Goal: Task Accomplishment & Management: Understand process/instructions

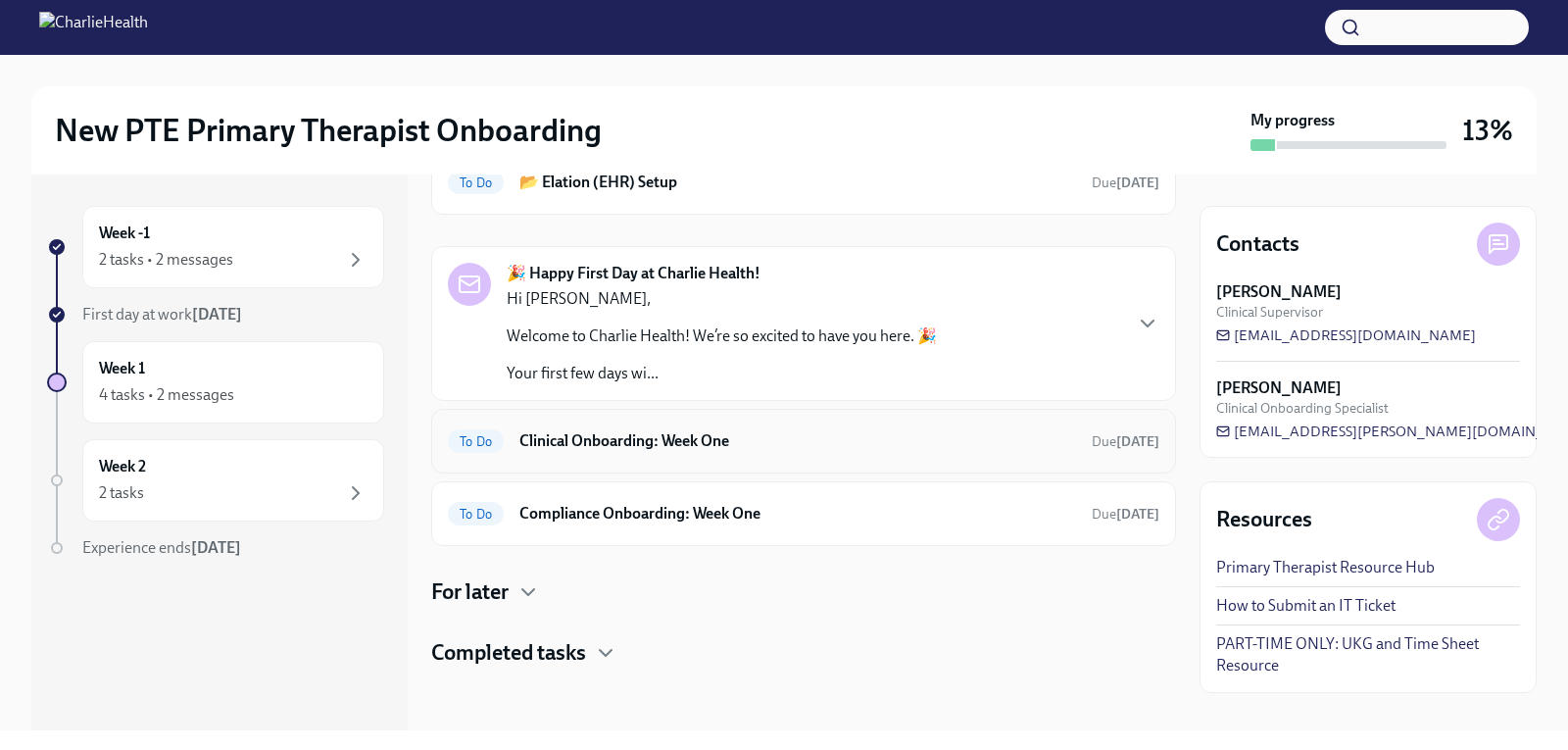
scroll to position [17, 0]
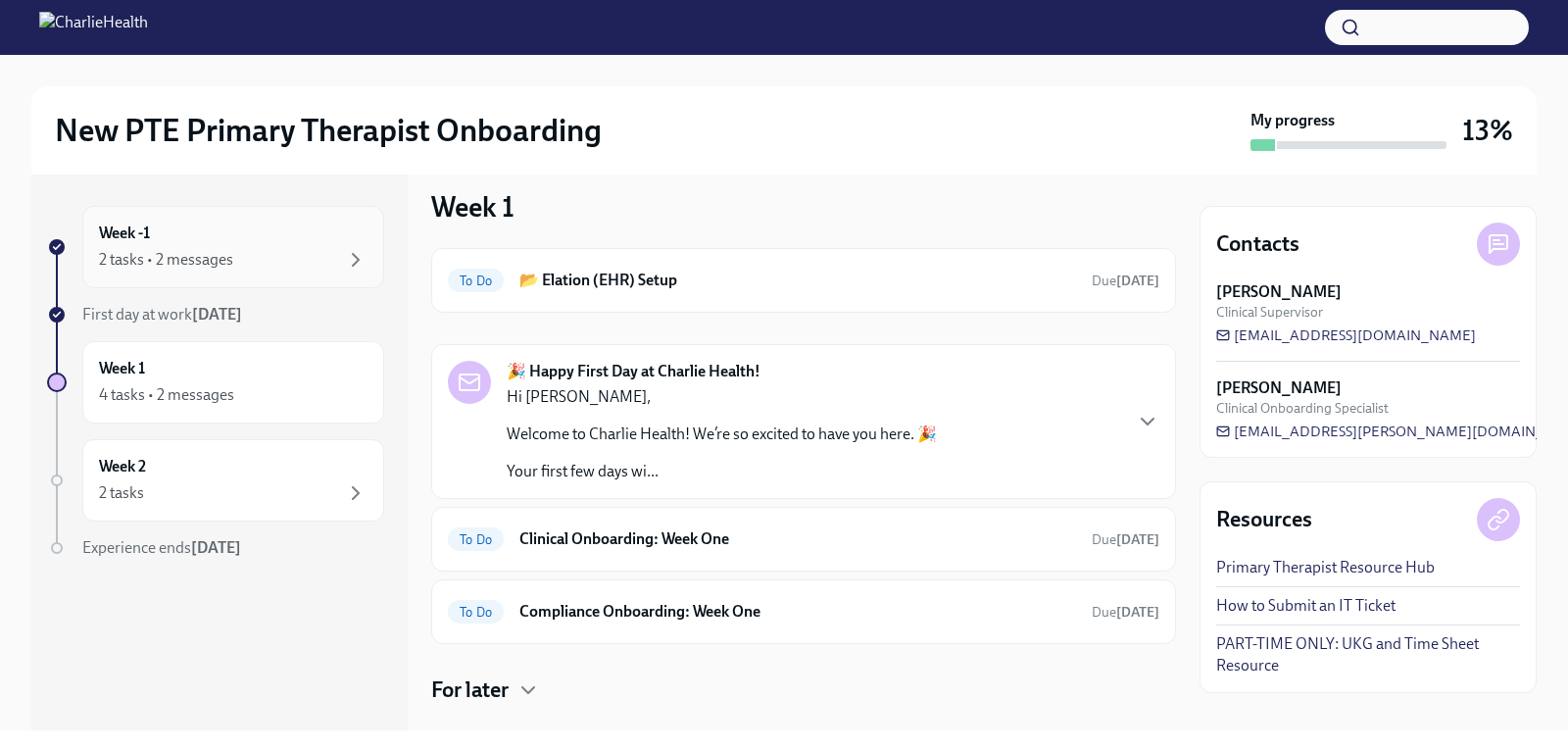
click at [192, 255] on div "2 tasks • 2 messages" at bounding box center [166, 260] width 135 height 22
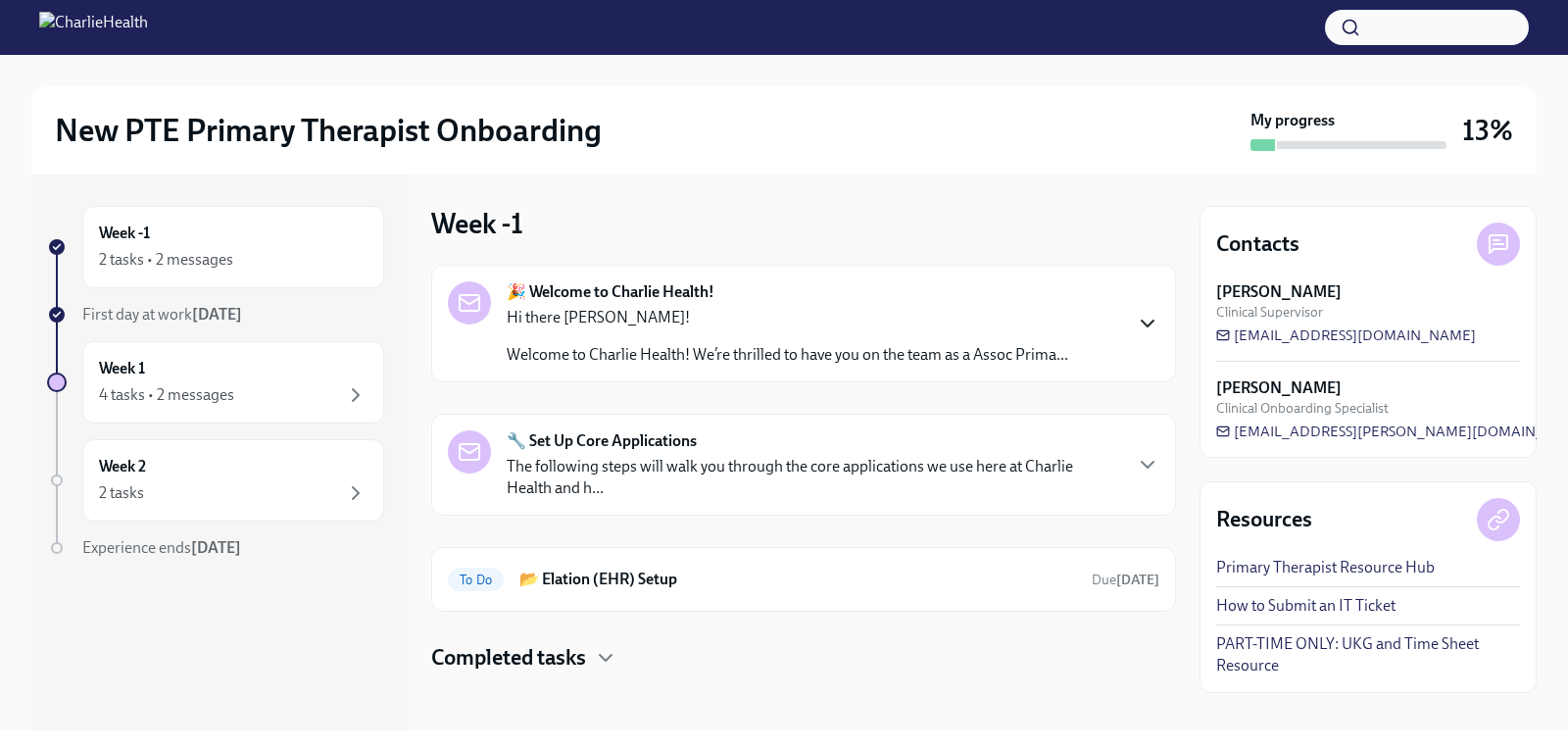
click at [1142, 322] on icon "button" at bounding box center [1148, 324] width 12 height 6
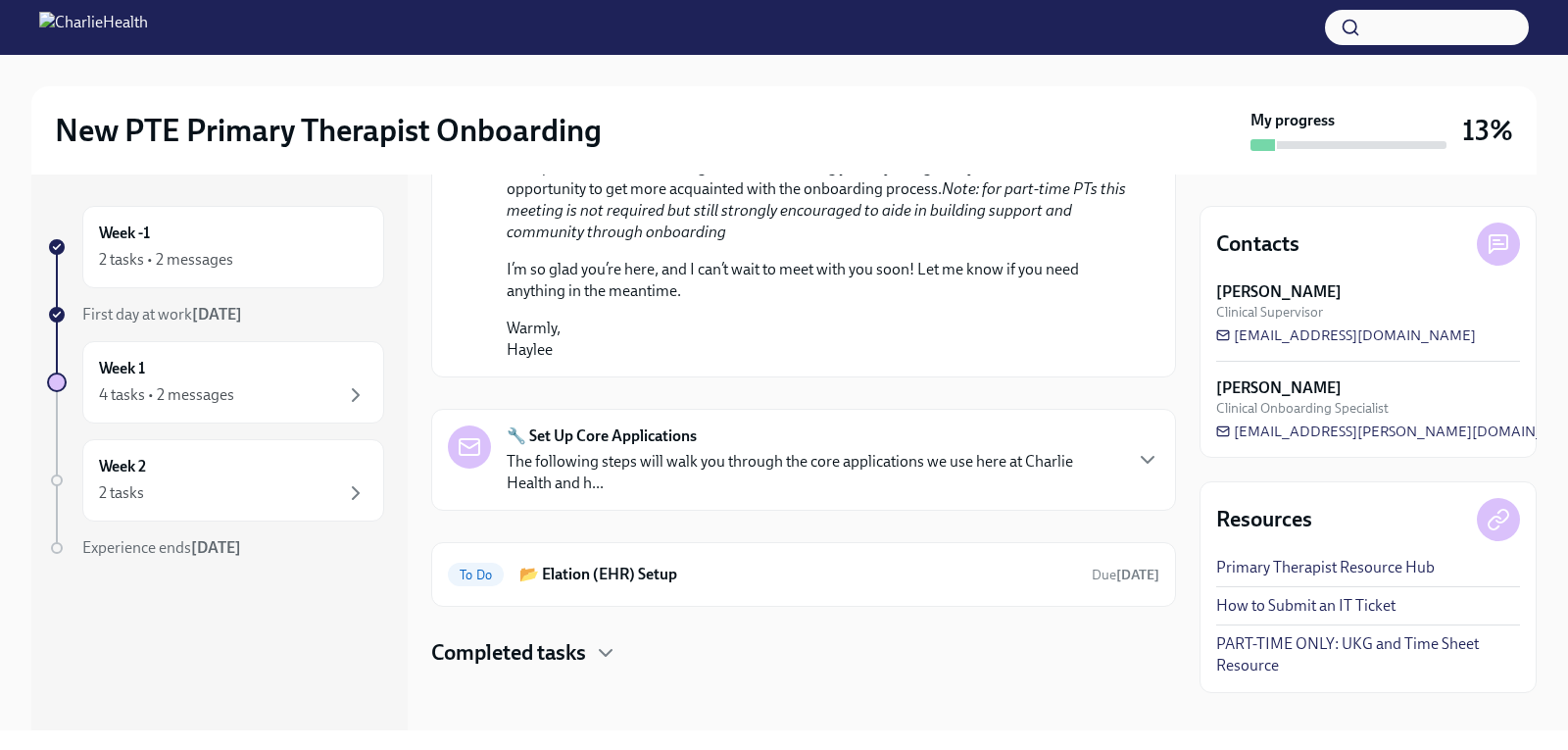
scroll to position [1166, 0]
click at [1138, 467] on icon "button" at bounding box center [1148, 460] width 24 height 24
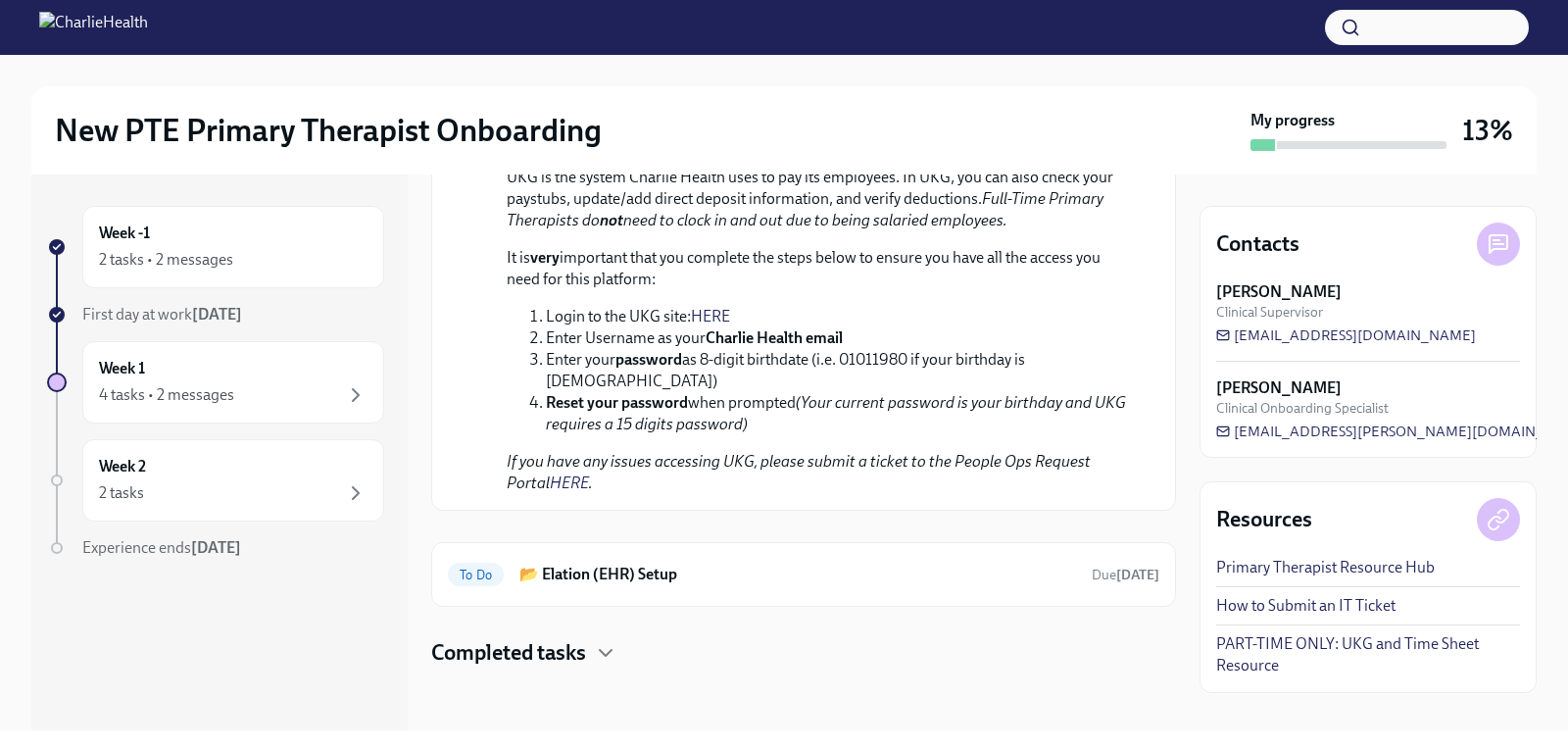
scroll to position [2440, 0]
click at [713, 325] on link "HERE" at bounding box center [710, 316] width 40 height 19
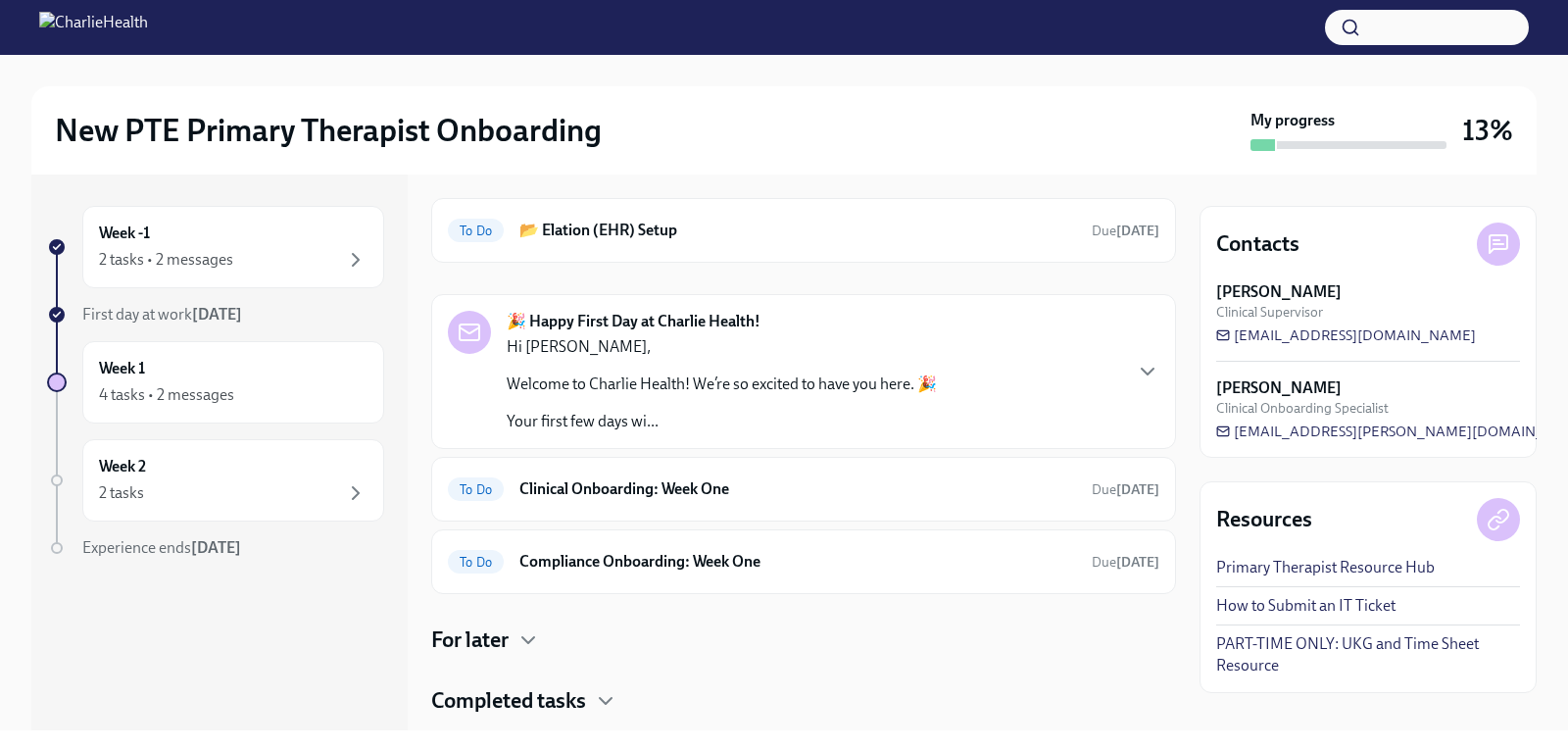
scroll to position [98, 0]
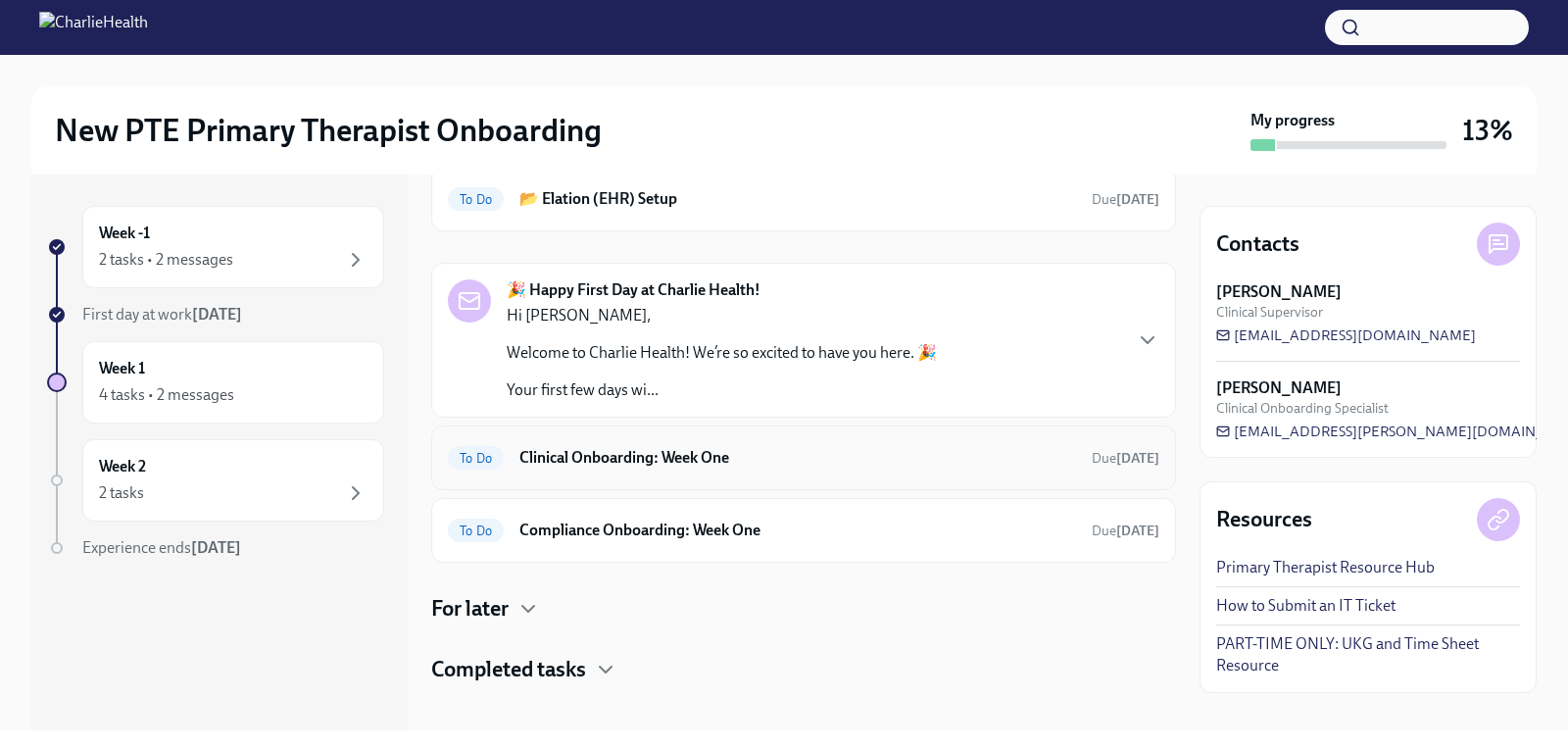
click at [693, 459] on h6 "Clinical Onboarding: Week One" at bounding box center [797, 458] width 557 height 22
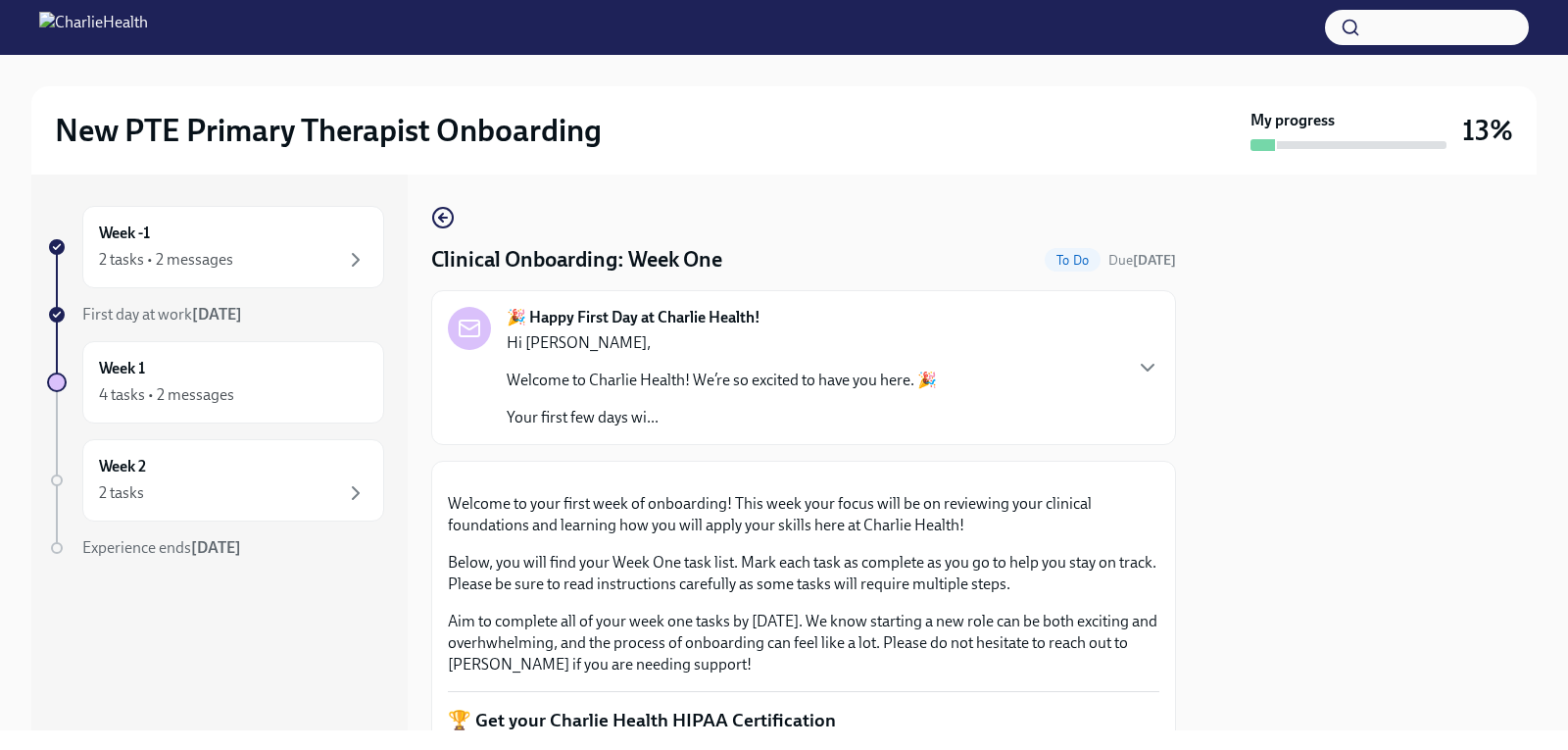
click at [203, 313] on strong "[DATE]" at bounding box center [217, 314] width 50 height 19
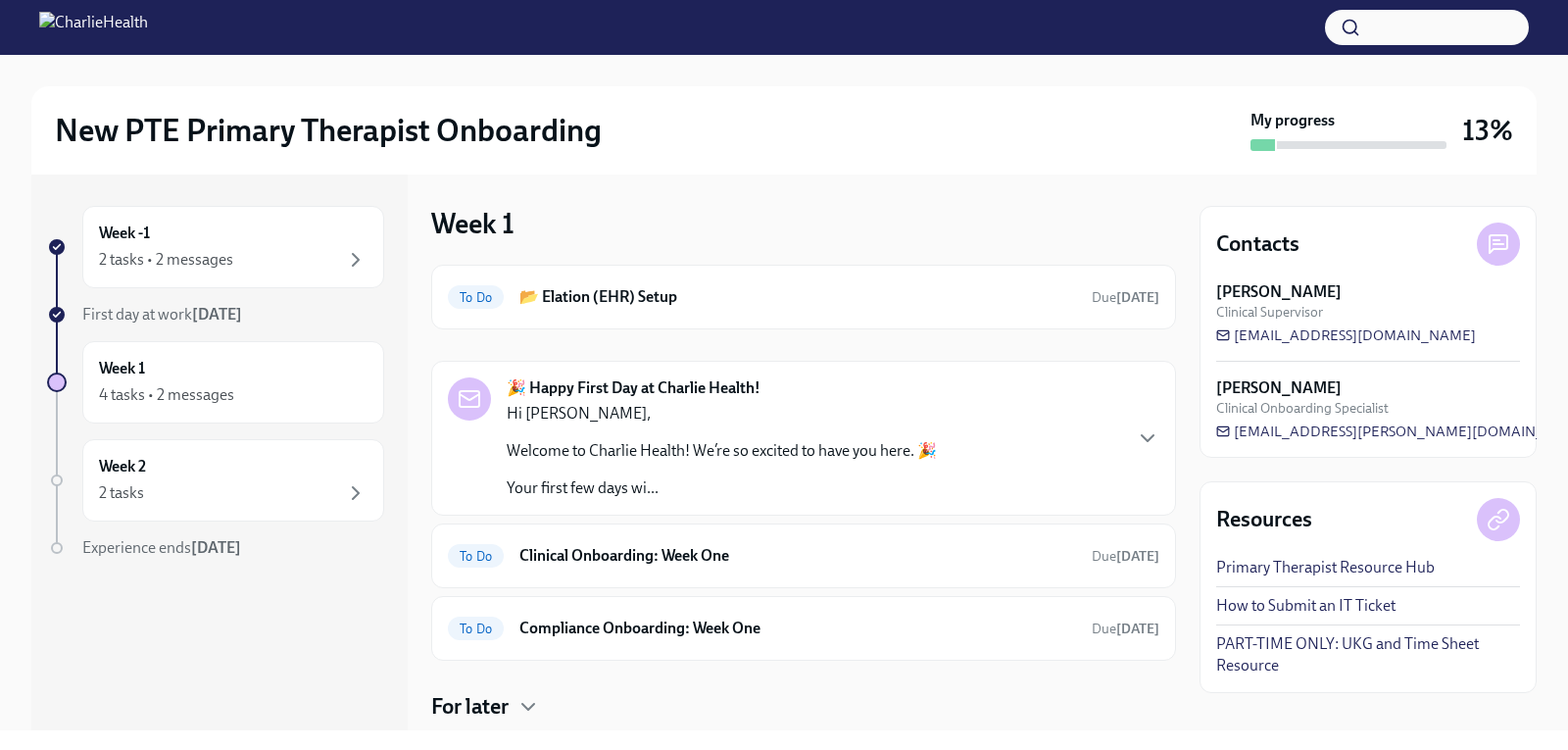
click at [194, 321] on strong "[DATE]" at bounding box center [217, 314] width 50 height 19
click at [222, 388] on div "4 tasks • 2 messages" at bounding box center [166, 395] width 136 height 22
click at [86, 375] on div "Week 1 4 tasks • 2 messages" at bounding box center [233, 381] width 302 height 82
click at [61, 375] on div at bounding box center [56, 382] width 20 height 20
click at [230, 291] on div "Week -1 2 tasks • 2 messages First day at work [DATE] Week 1 4 tasks • 2 messag…" at bounding box center [215, 421] width 337 height 431
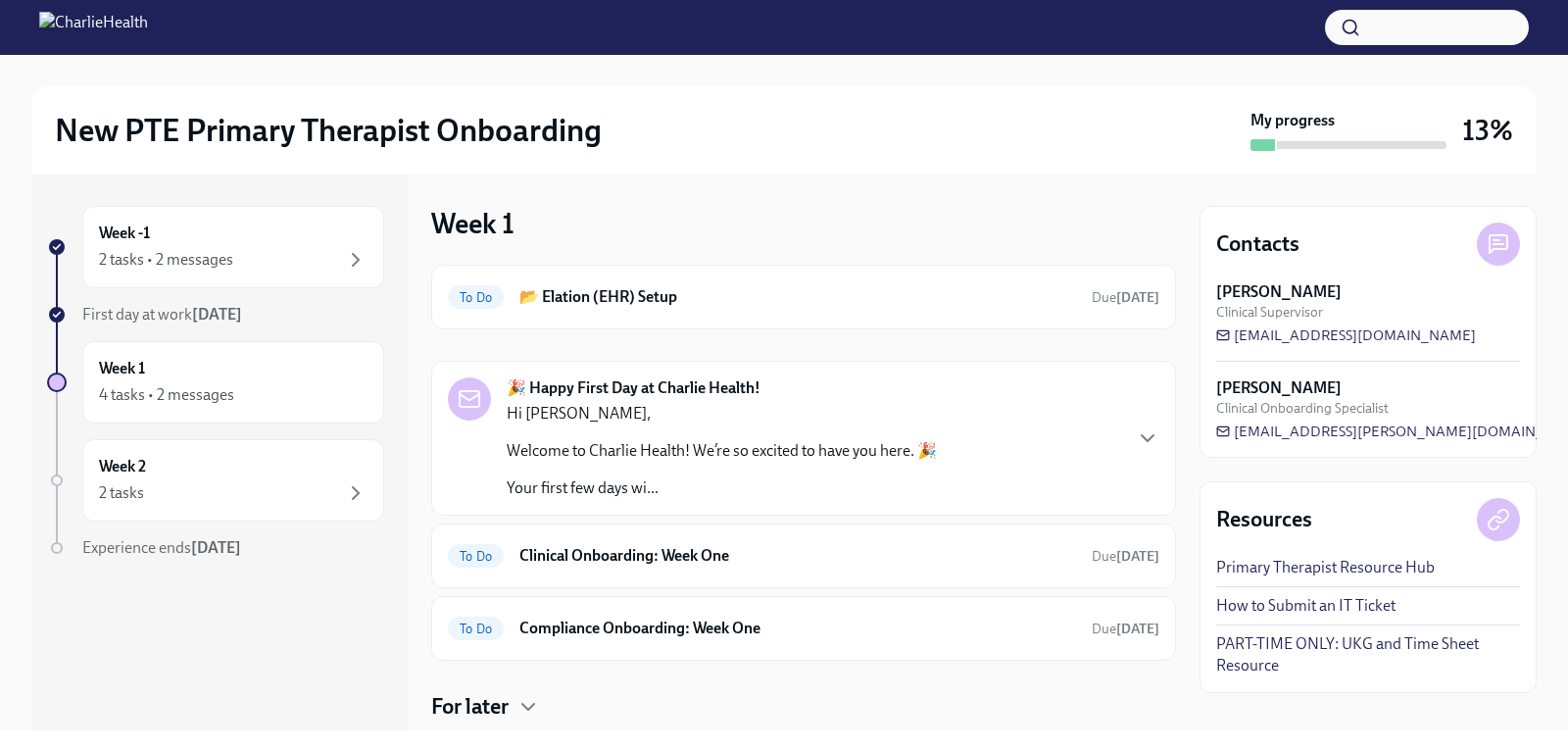
click at [215, 310] on strong "[DATE]" at bounding box center [217, 314] width 50 height 19
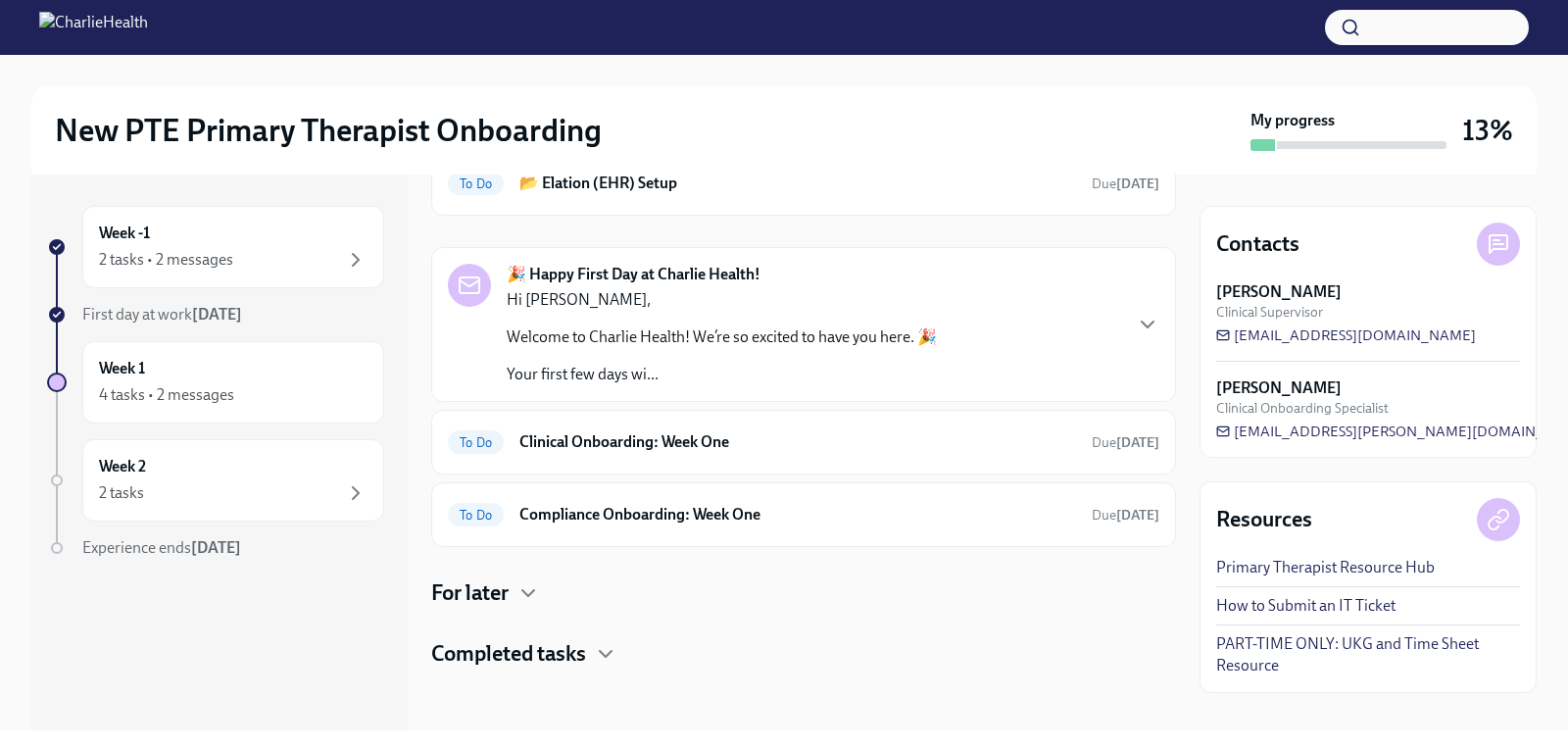
scroll to position [115, 0]
click at [540, 439] on h6 "Clinical Onboarding: Week One" at bounding box center [797, 441] width 557 height 22
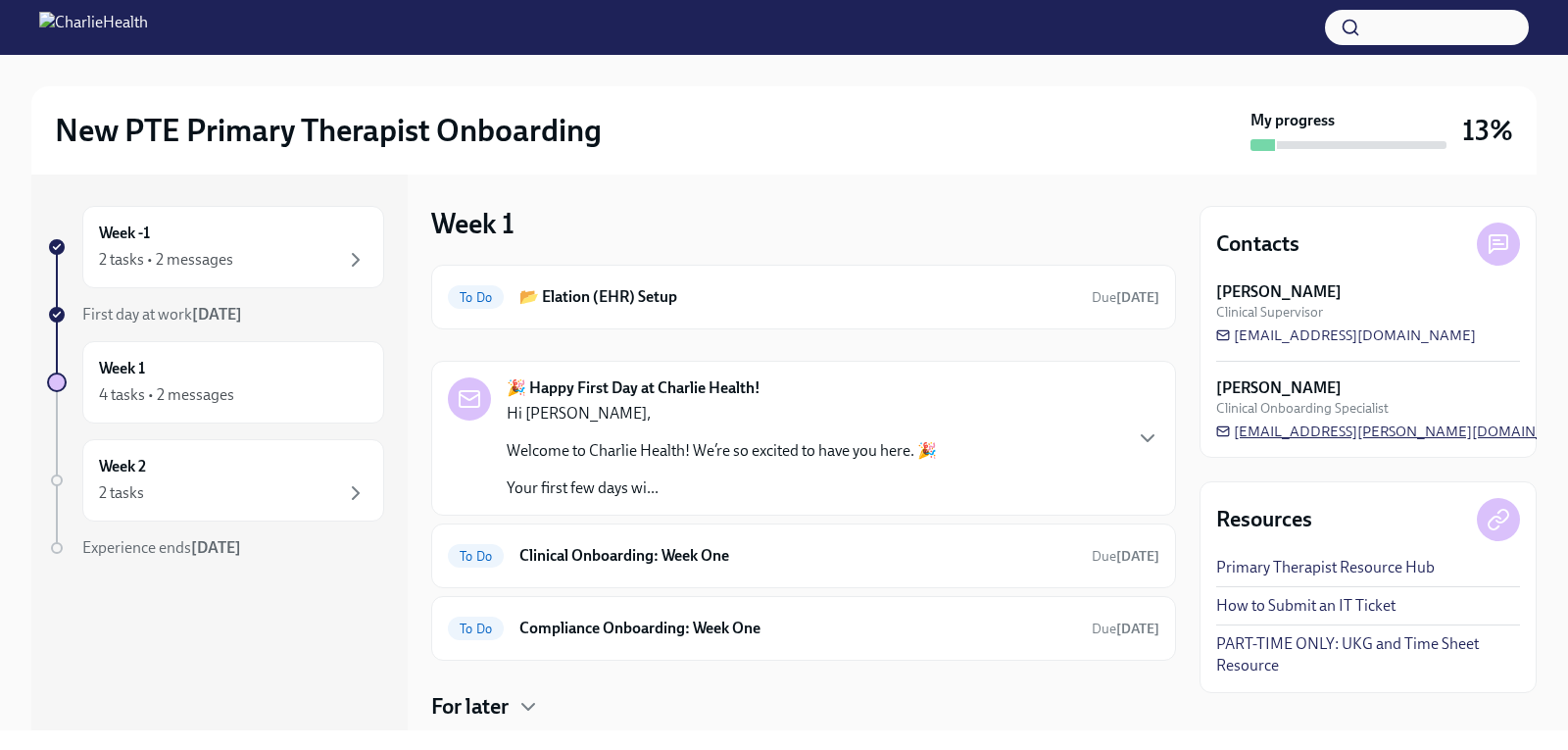
click at [1304, 431] on span "[EMAIL_ADDRESS][PERSON_NAME][DOMAIN_NAME]" at bounding box center [1404, 431] width 374 height 20
click at [1224, 153] on div "New PTE Primary Therapist Onboarding My progress 13%" at bounding box center [784, 130] width 1506 height 88
click at [1091, 83] on div at bounding box center [784, 70] width 1506 height 32
